Goal: Navigation & Orientation: Go to known website

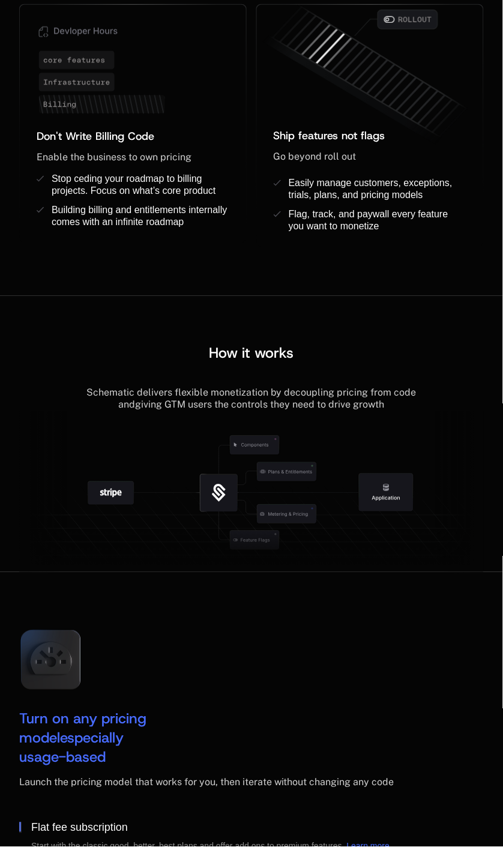
scroll to position [1319, 0]
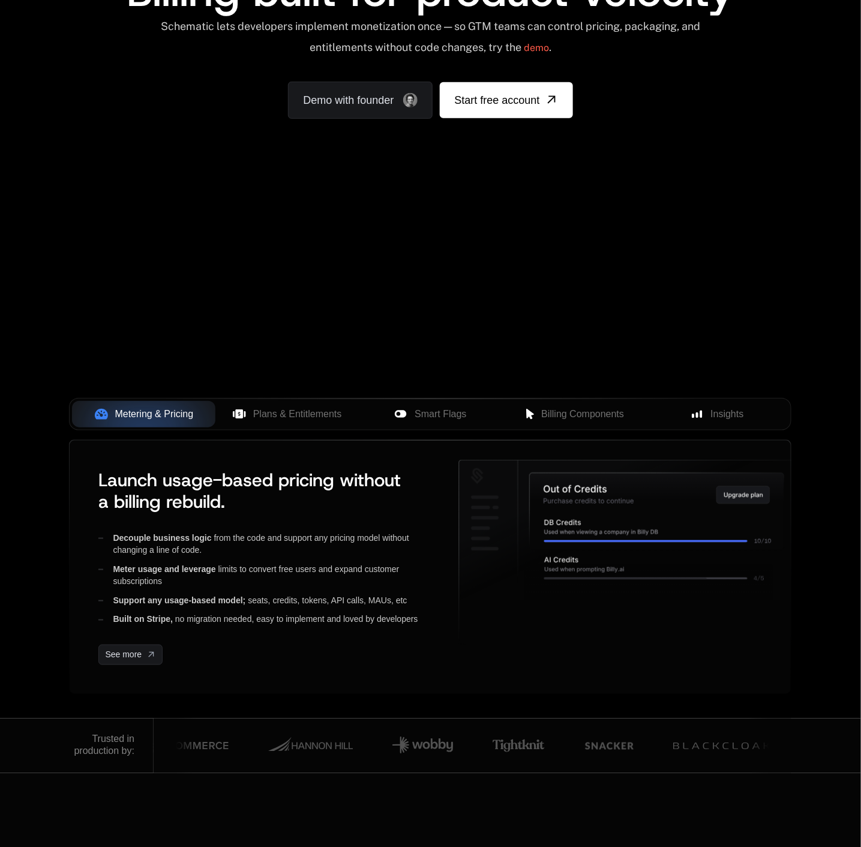
scroll to position [133, 0]
